Goal: Communication & Community: Answer question/provide support

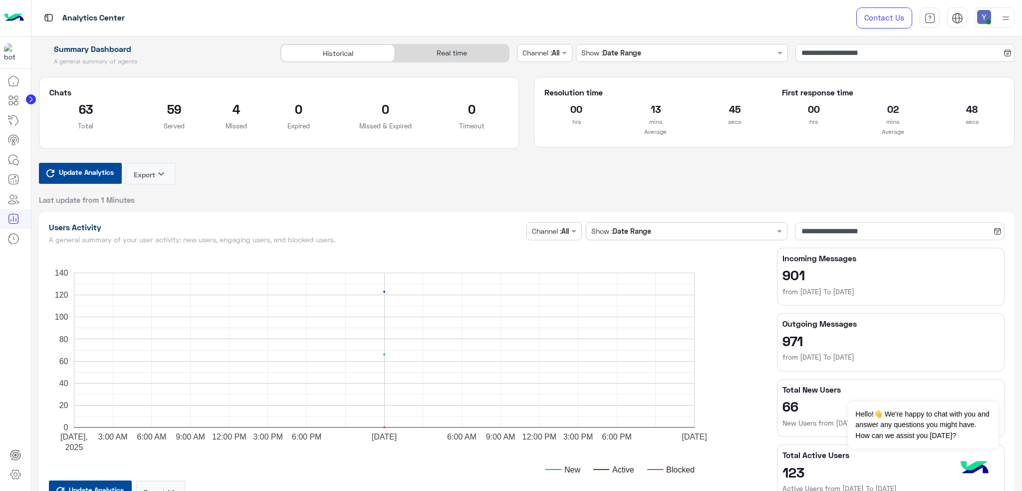
scroll to position [208, 0]
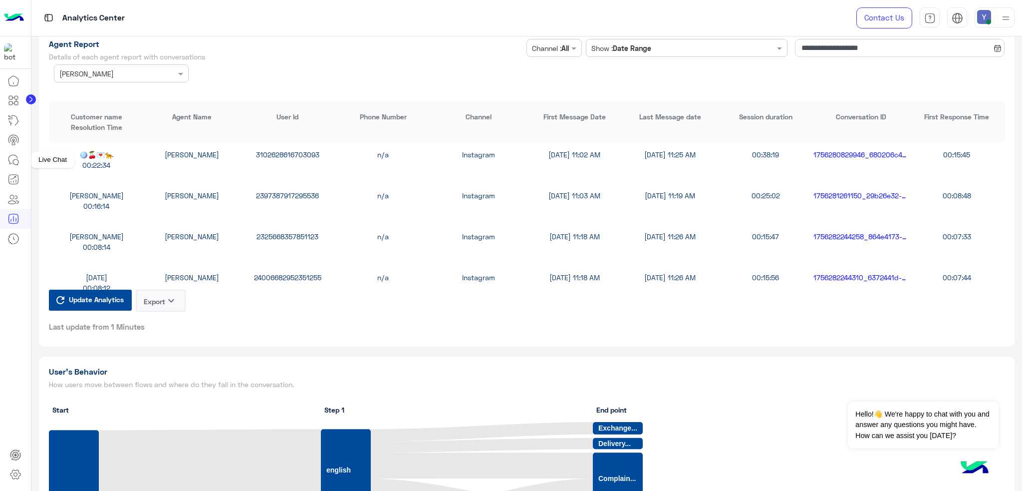
click at [13, 157] on icon at bounding box center [13, 160] width 12 height 12
click at [11, 156] on icon at bounding box center [13, 160] width 12 height 12
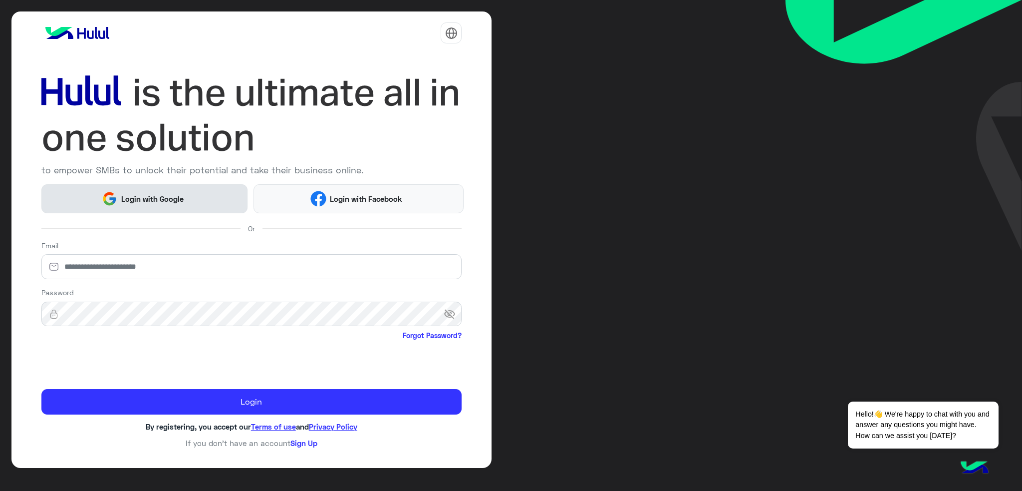
click at [125, 199] on span "Login with Google" at bounding box center [152, 198] width 70 height 11
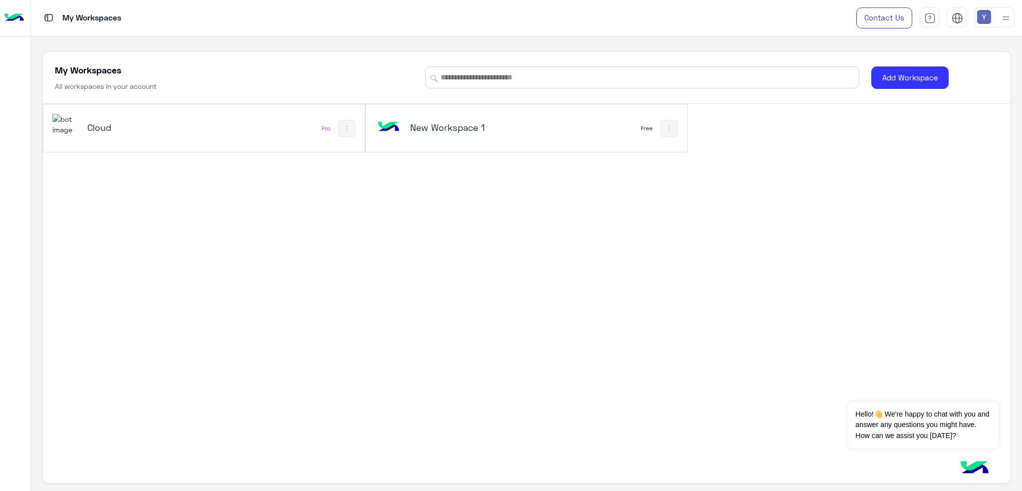
click at [82, 126] on div "Cloud" at bounding box center [143, 128] width 182 height 29
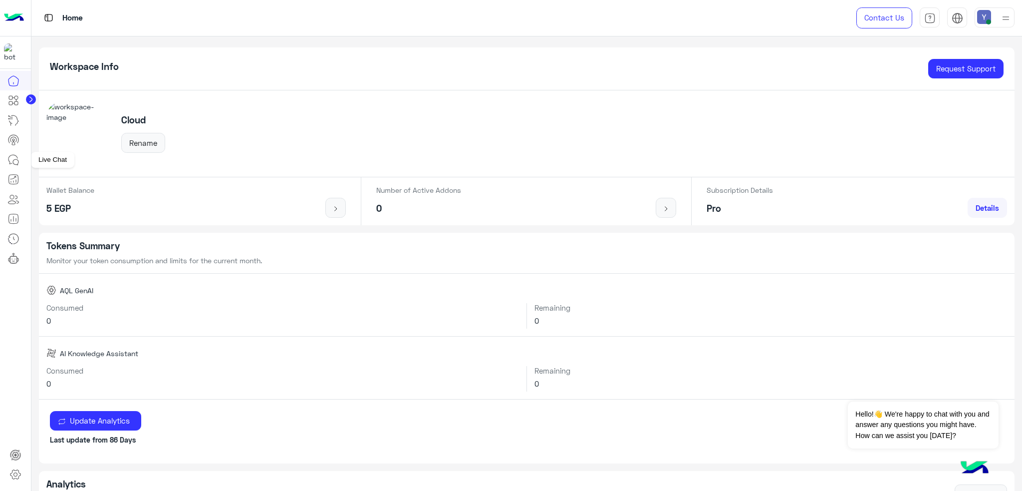
click at [14, 158] on icon at bounding box center [13, 160] width 12 height 12
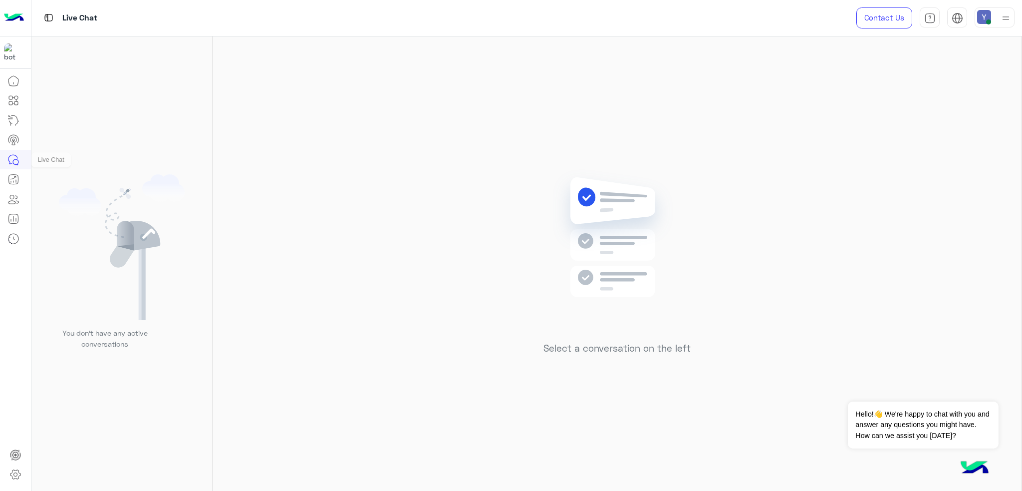
click at [12, 160] on icon at bounding box center [13, 160] width 12 height 12
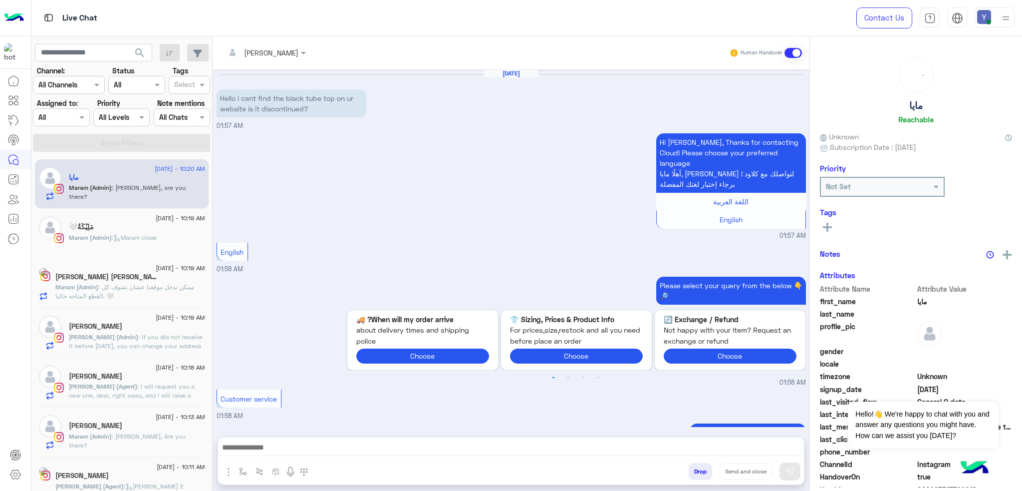
scroll to position [604, 0]
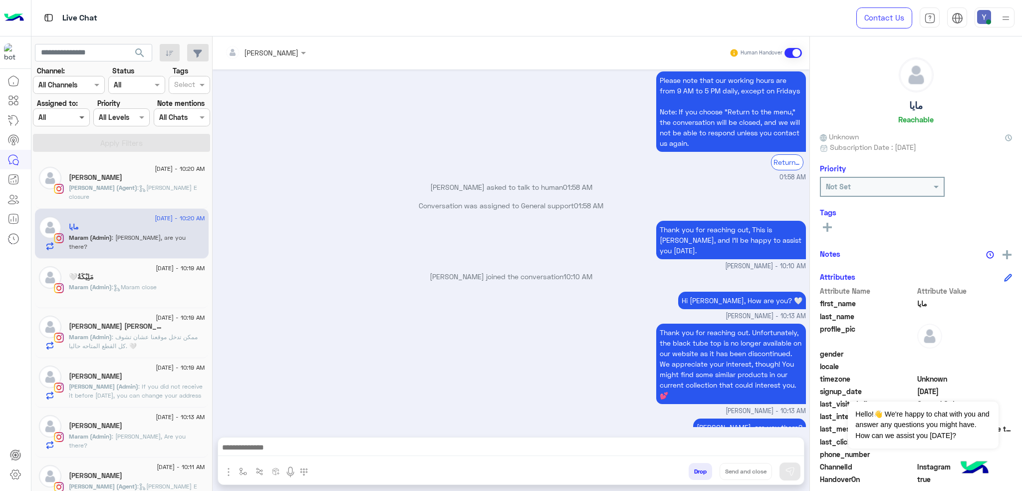
click at [82, 119] on span at bounding box center [83, 117] width 12 height 10
click at [257, 200] on p "Conversation was assigned to General support 01:58 AM" at bounding box center [511, 205] width 589 height 10
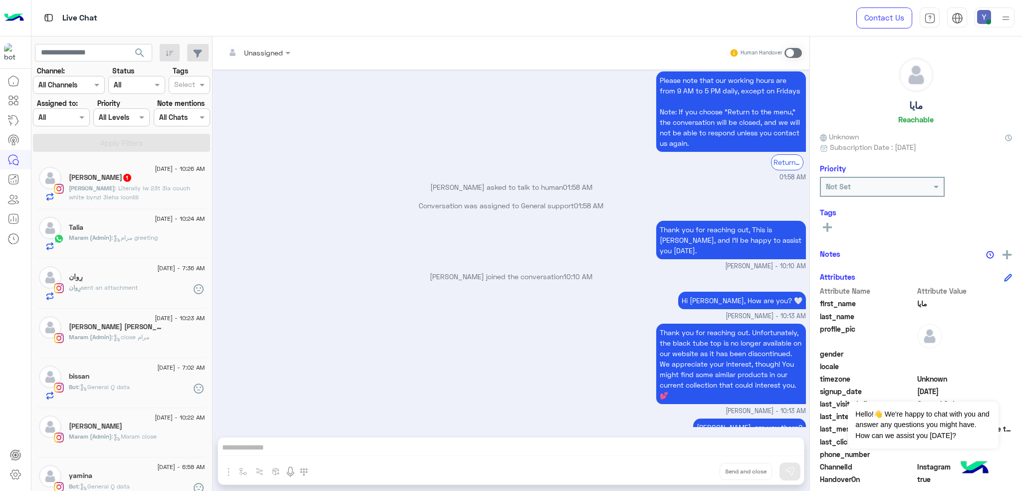
scroll to position [746, 0]
